Goal: Transaction & Acquisition: Purchase product/service

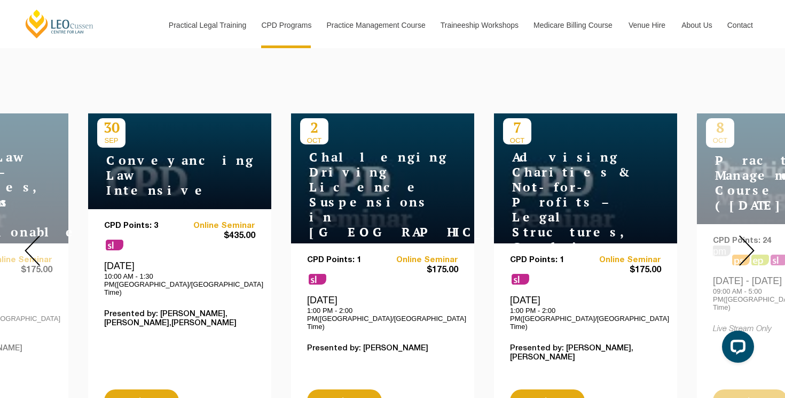
scroll to position [352, 0]
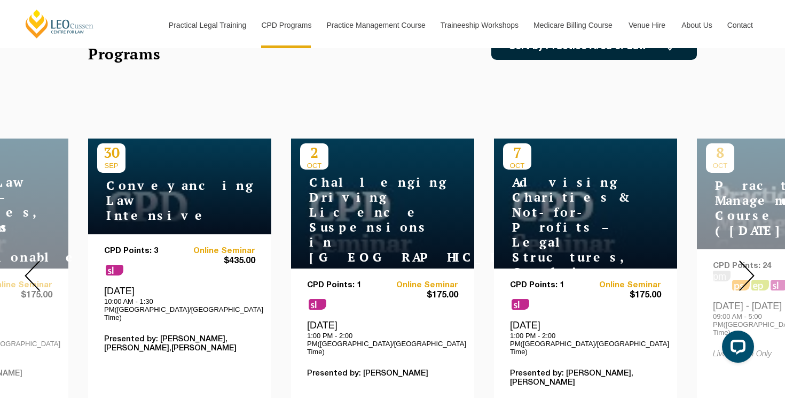
click at [561, 59] on link "Sort by Practice Area of Law" at bounding box center [595, 47] width 206 height 26
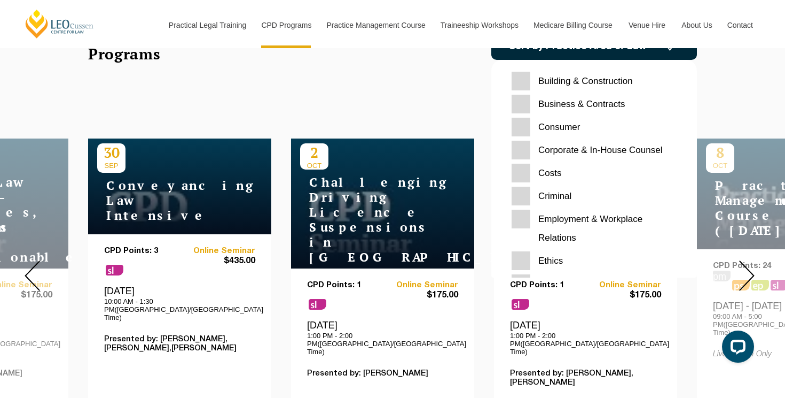
click at [536, 190] on input "Criminal" at bounding box center [594, 195] width 165 height 19
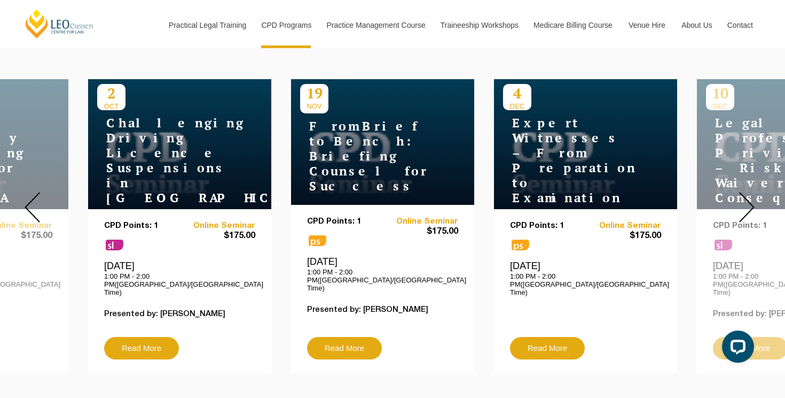
scroll to position [414, 0]
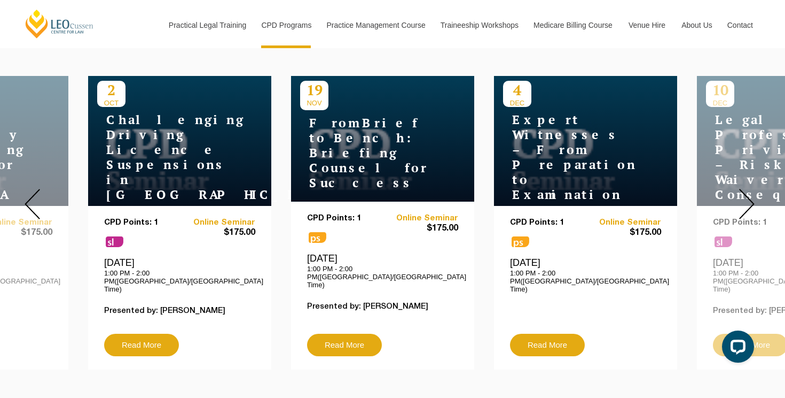
click at [31, 194] on img at bounding box center [32, 204] width 15 height 30
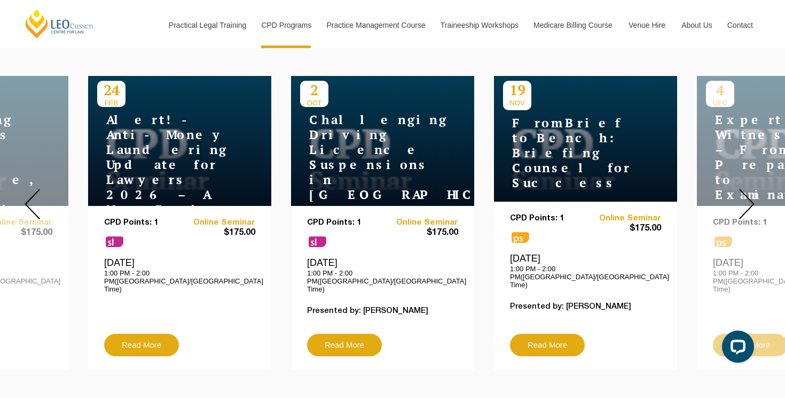
click at [744, 190] on img at bounding box center [747, 204] width 15 height 30
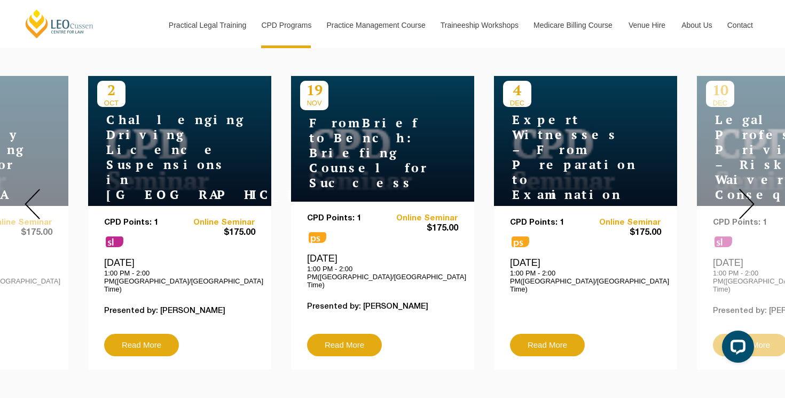
click at [744, 190] on img at bounding box center [747, 204] width 15 height 30
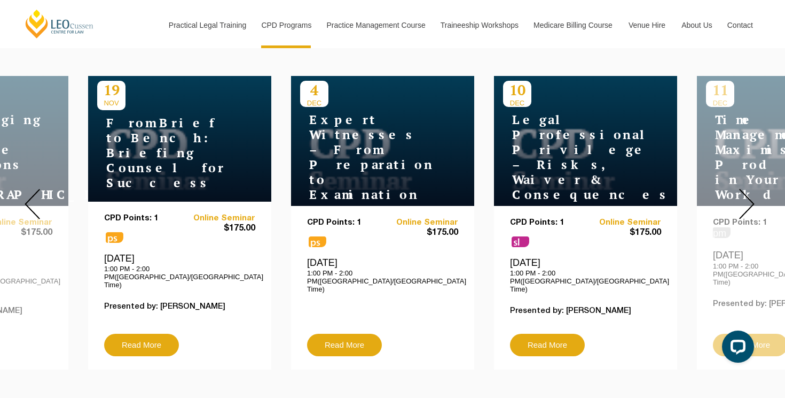
click at [744, 190] on img at bounding box center [747, 204] width 15 height 30
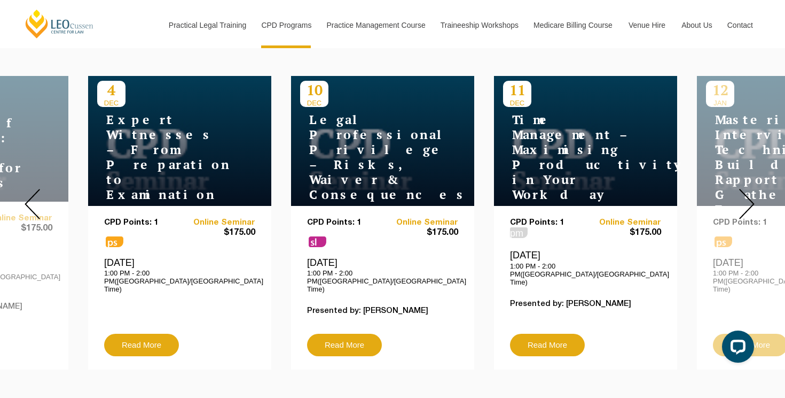
click at [744, 190] on img at bounding box center [747, 204] width 15 height 30
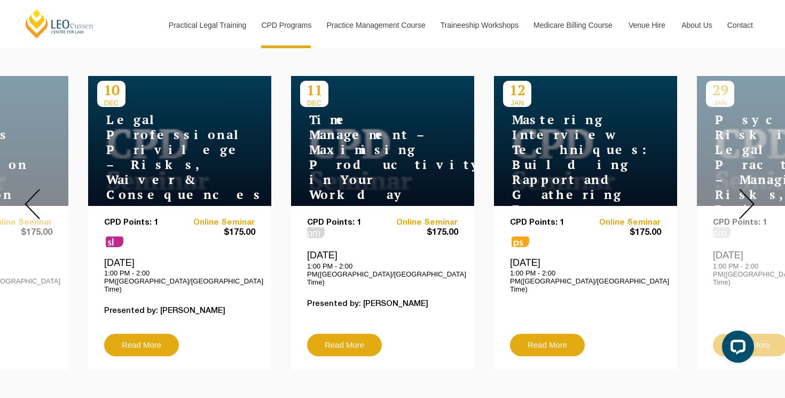
click at [744, 190] on img at bounding box center [747, 204] width 15 height 30
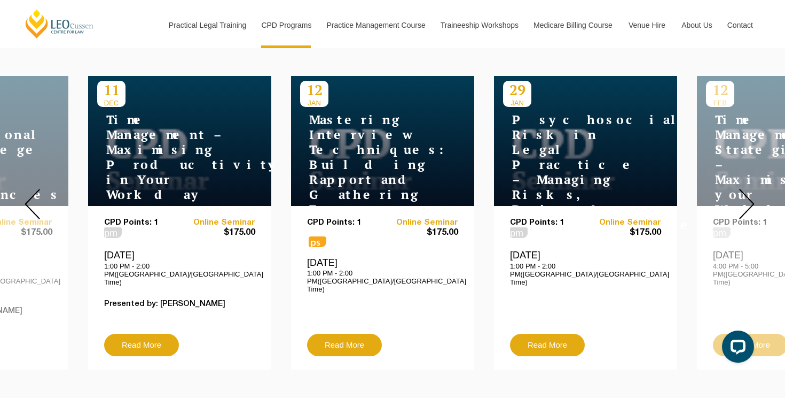
click at [744, 190] on img at bounding box center [747, 204] width 15 height 30
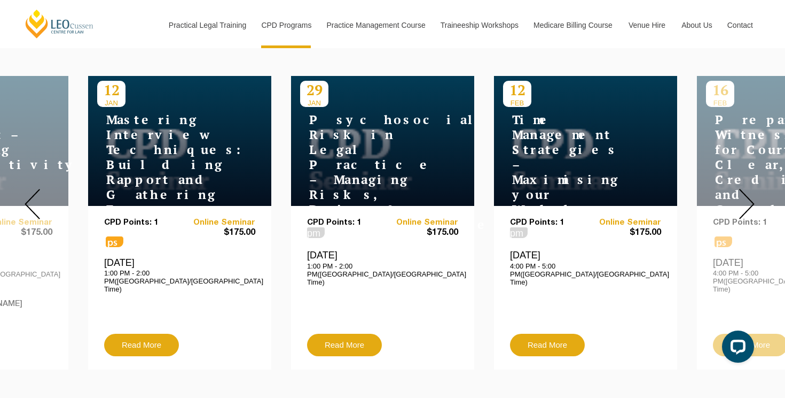
click at [744, 190] on img at bounding box center [747, 204] width 15 height 30
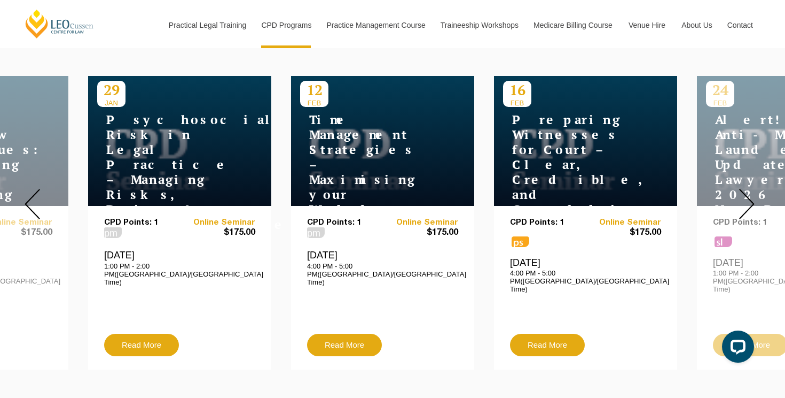
click at [744, 190] on img at bounding box center [747, 204] width 15 height 30
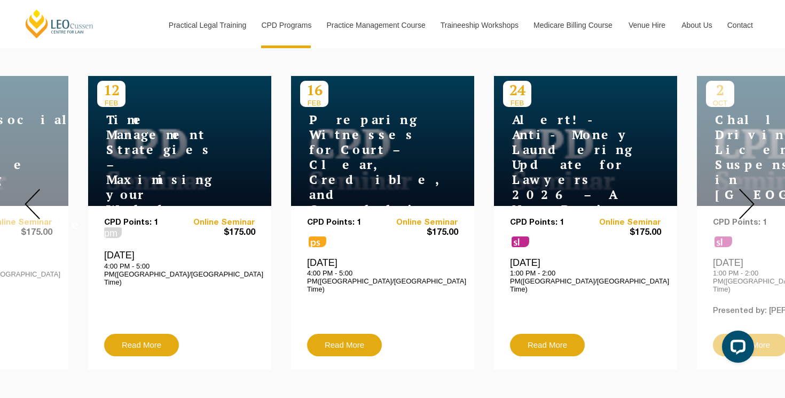
click at [18, 205] on div at bounding box center [32, 203] width 64 height 347
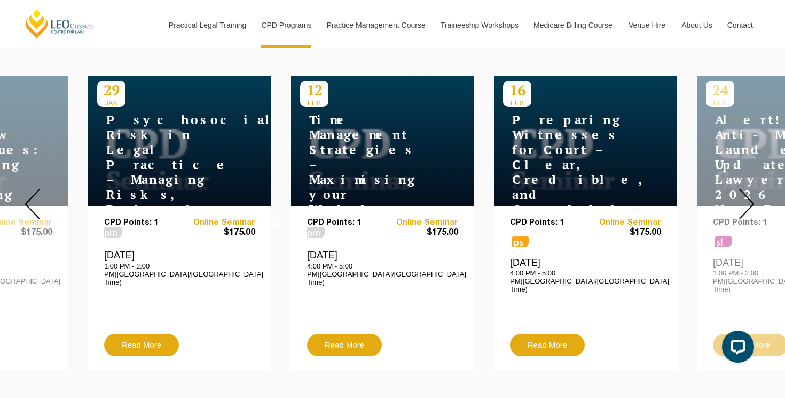
click at [21, 189] on div at bounding box center [32, 203] width 64 height 347
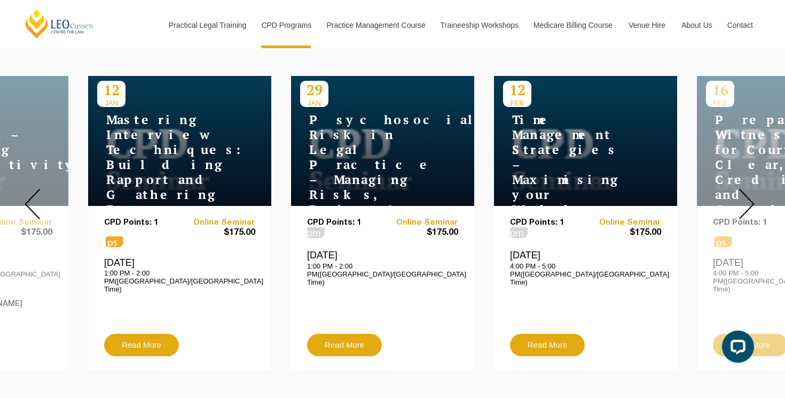
click at [37, 192] on img at bounding box center [32, 204] width 15 height 30
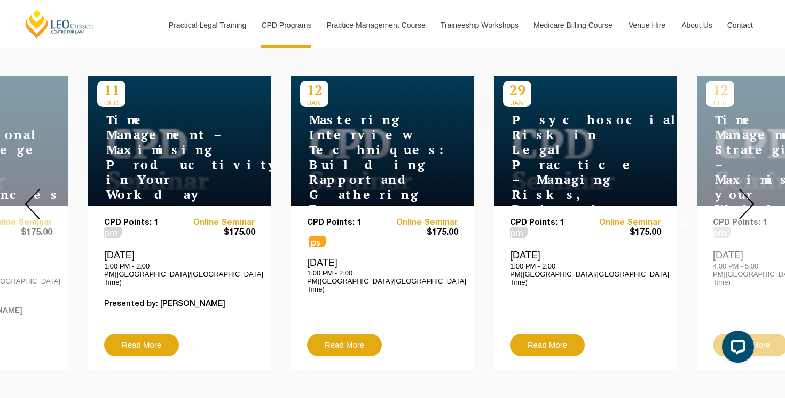
click at [40, 207] on div at bounding box center [32, 203] width 64 height 347
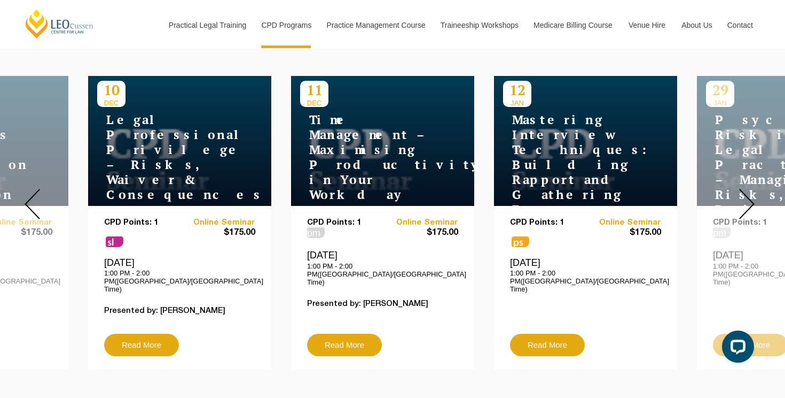
click at [26, 189] on img at bounding box center [32, 204] width 15 height 30
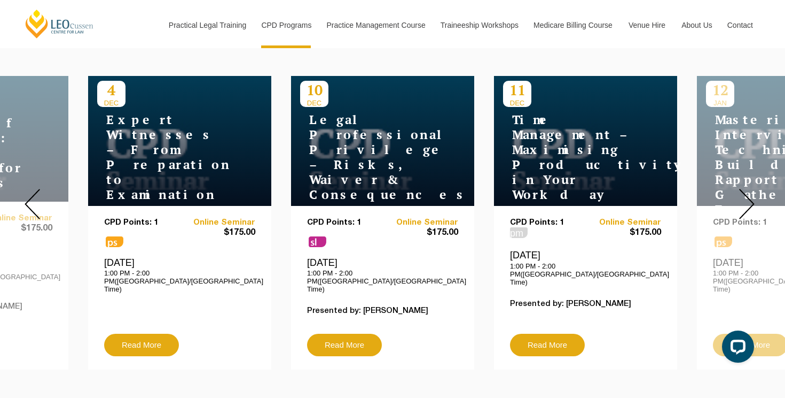
click at [26, 189] on img at bounding box center [32, 204] width 15 height 30
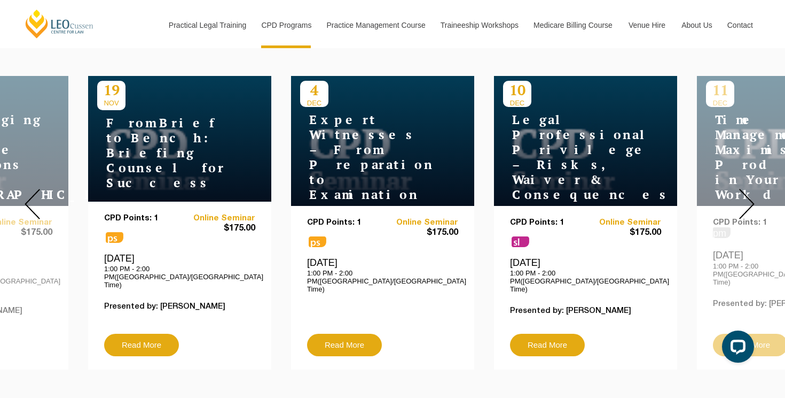
click at [744, 195] on img at bounding box center [747, 204] width 15 height 30
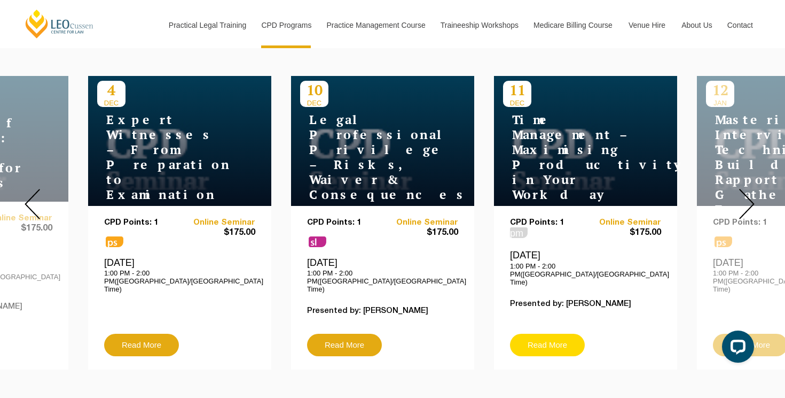
click at [546, 333] on link "Read More" at bounding box center [547, 344] width 75 height 22
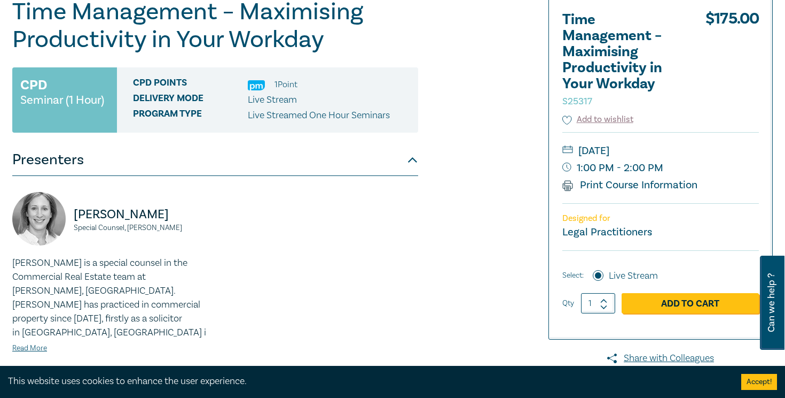
scroll to position [142, 0]
